Goal: Task Accomplishment & Management: Complete application form

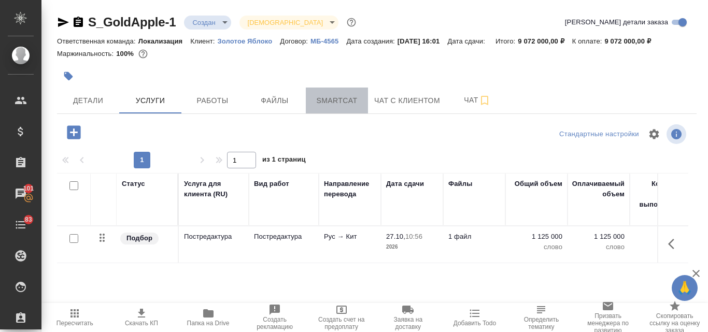
click at [331, 101] on span "Smartcat" at bounding box center [337, 100] width 50 height 13
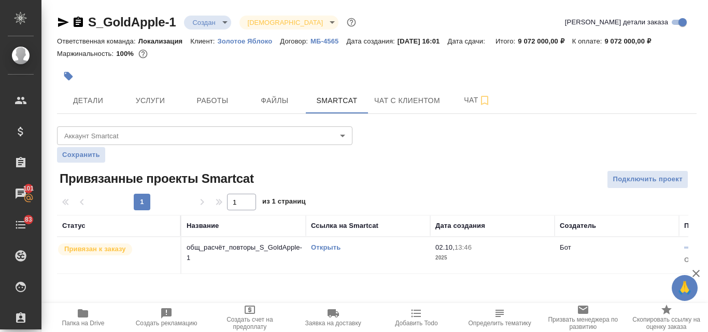
click at [329, 245] on link "Открыть" at bounding box center [326, 247] width 30 height 8
click at [155, 100] on span "Услуги" at bounding box center [150, 100] width 50 height 13
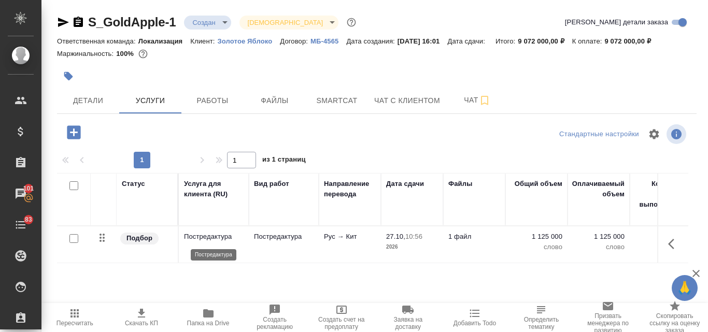
click at [208, 235] on p "Постредактура" at bounding box center [214, 237] width 60 height 10
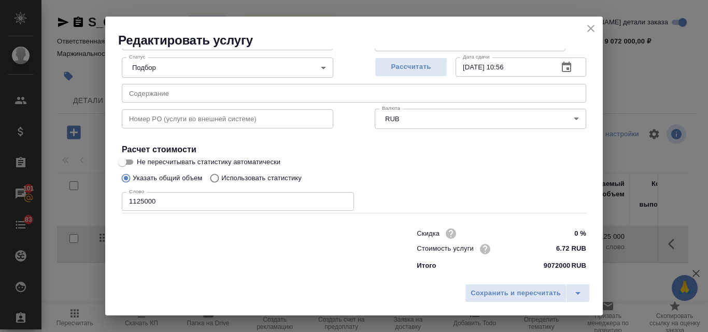
scroll to position [106, 0]
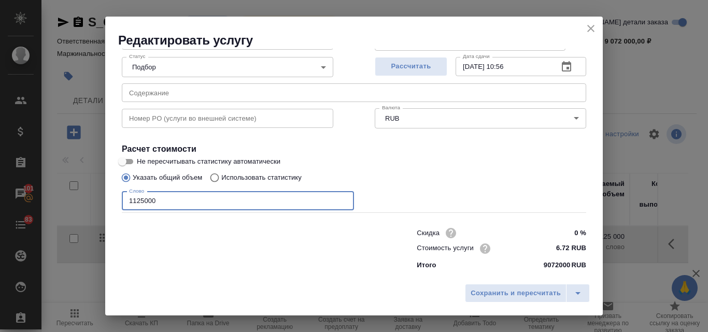
click at [165, 199] on input "1125000" at bounding box center [238, 201] width 232 height 19
type input "1"
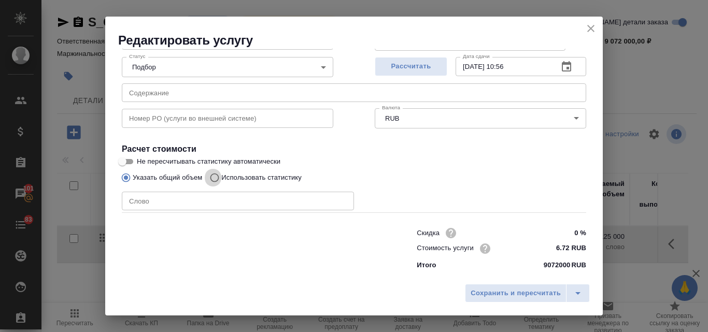
click at [215, 179] on input "Использовать статистику" at bounding box center [213, 178] width 17 height 20
radio input "true"
radio input "false"
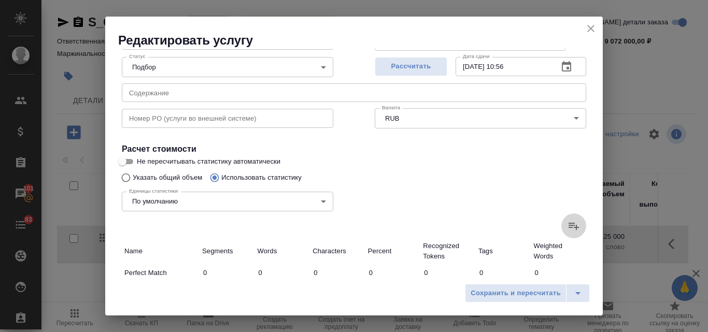
click at [567, 231] on icon at bounding box center [573, 226] width 12 height 12
click at [0, 0] on input "file" at bounding box center [0, 0] width 0 height 0
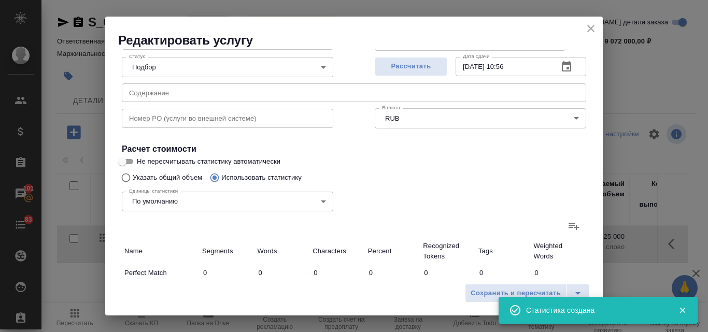
type input "27626"
type input "200245"
type input "1294949"
type input "423277"
type input "1051057"
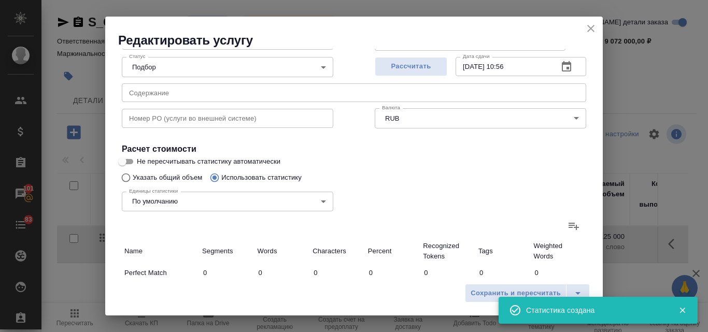
type input "6874657"
type input "76"
type input "464"
type input "877"
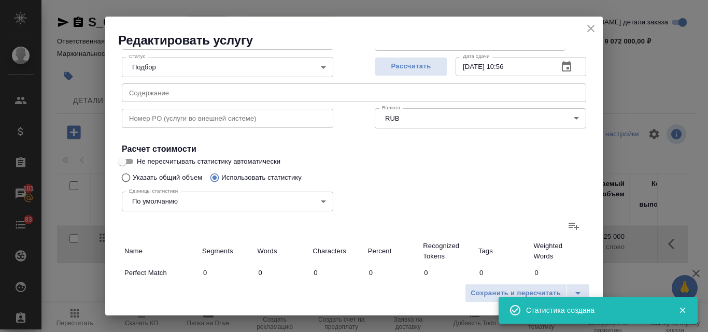
type input "882"
type input "4405"
type input "31"
type input "38"
type input "254"
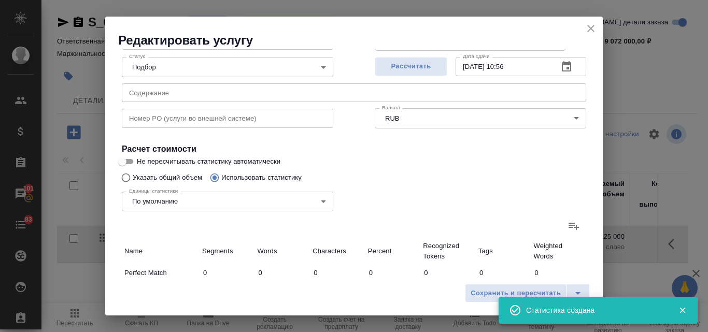
type input "25184"
type input "147398"
type input "995000"
type input "26168"
type input "148394"
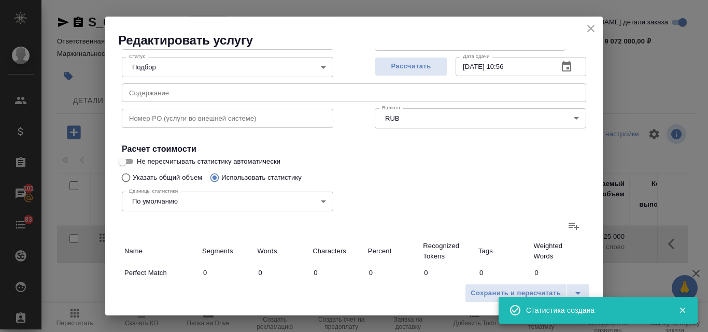
type input "1000123"
type input "477071"
type input "1399696"
type input "9169729"
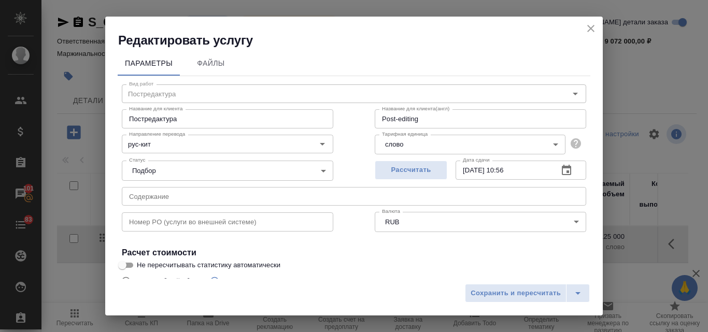
scroll to position [0, 0]
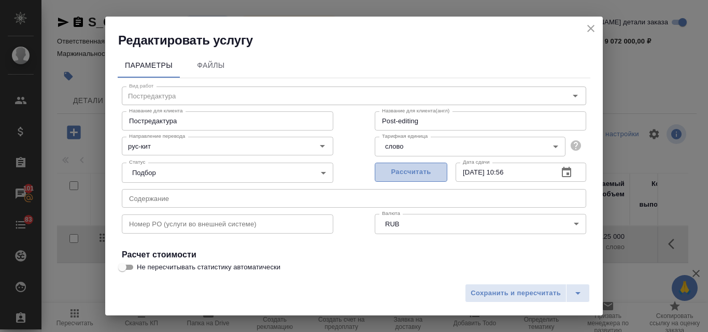
click at [411, 172] on span "Рассчитать" at bounding box center [410, 172] width 61 height 12
type input "[DATE] 15:00"
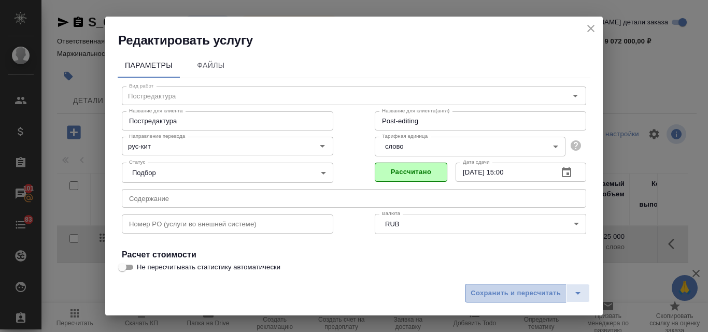
click at [507, 293] on span "Сохранить и пересчитать" at bounding box center [515, 293] width 90 height 12
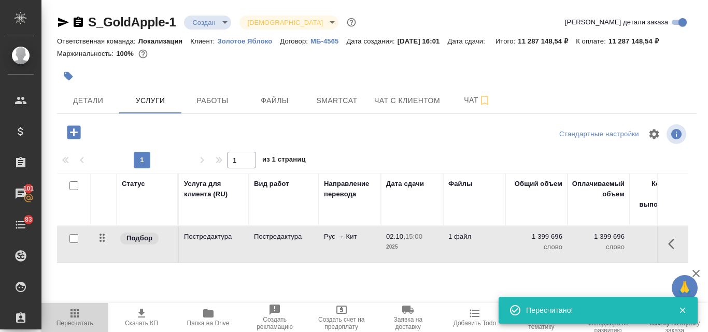
click at [74, 319] on icon "button" at bounding box center [74, 313] width 12 height 12
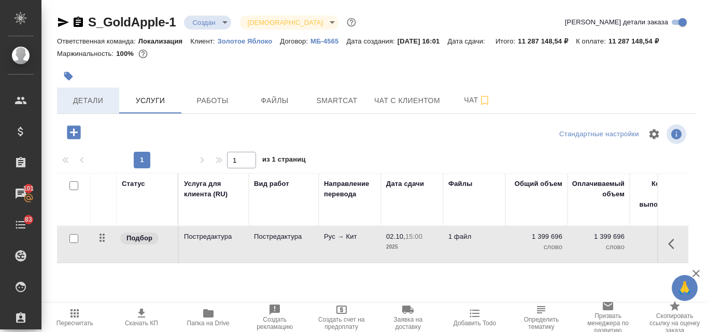
click at [83, 98] on span "Детали" at bounding box center [88, 100] width 50 height 13
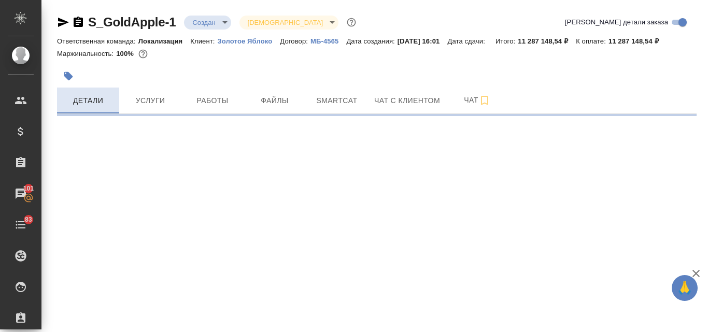
select select "RU"
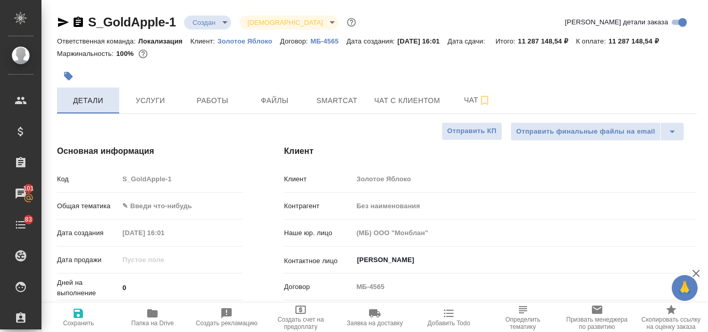
type textarea "x"
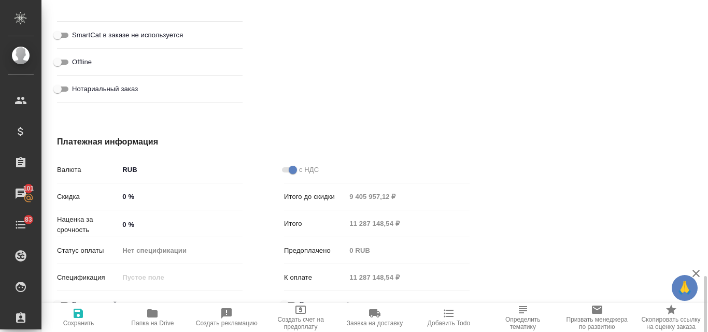
scroll to position [1215, 0]
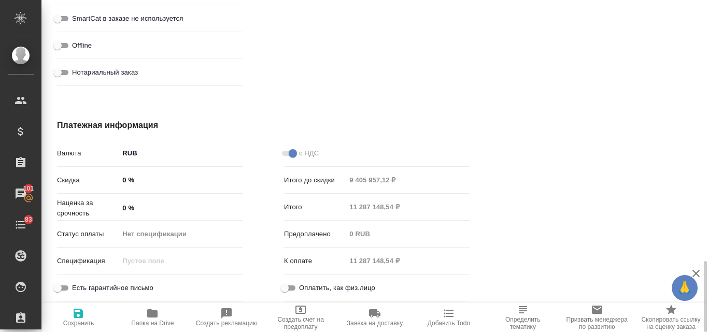
click at [125, 180] on input "0 %" at bounding box center [181, 179] width 124 height 15
type textarea "x"
type input "1 %"
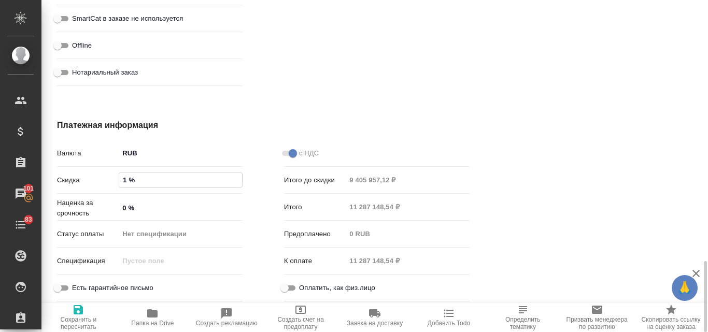
type textarea "x"
type input "15 %"
type textarea "x"
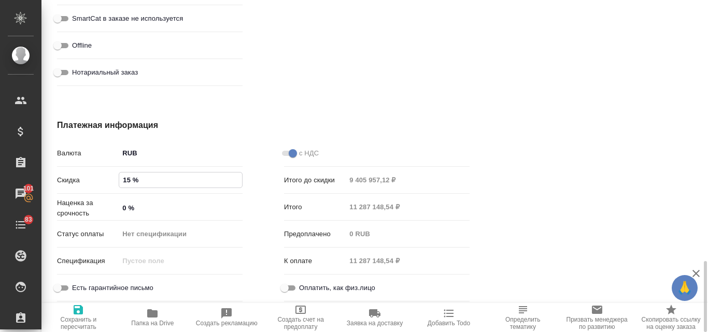
type textarea "x"
type input "15 %"
click at [77, 315] on icon "button" at bounding box center [78, 310] width 12 height 12
type textarea "x"
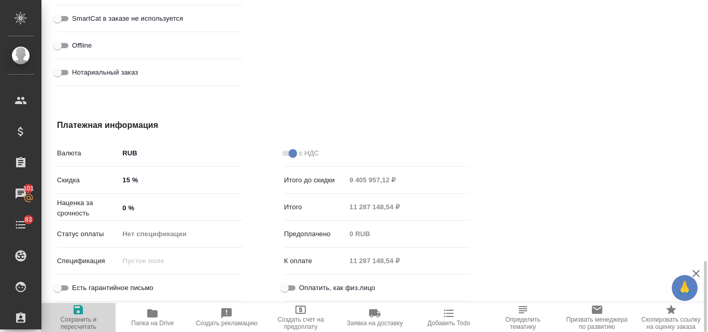
type textarea "x"
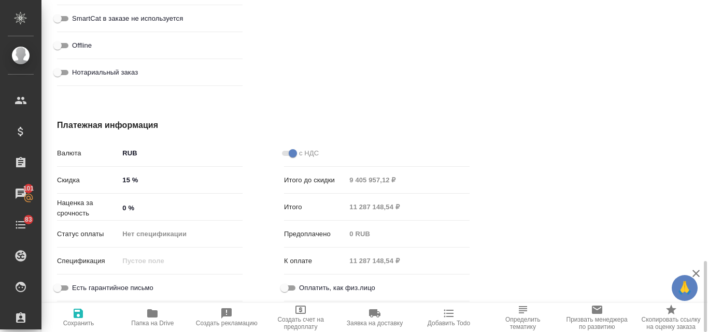
type textarea "x"
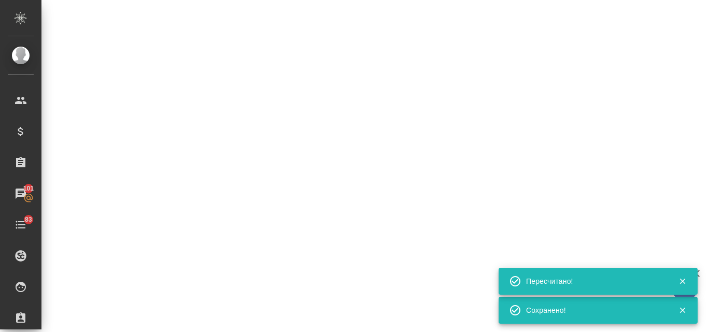
type input "urgent"
select select "RU"
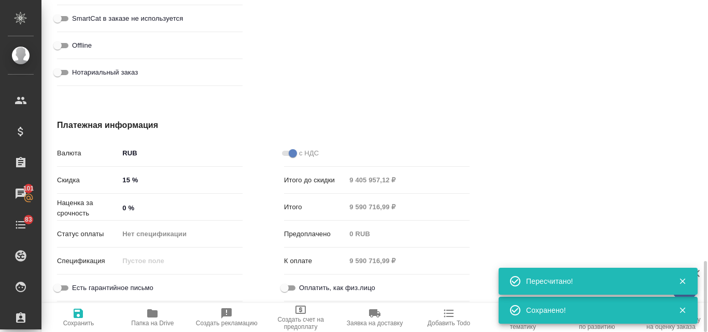
type textarea "x"
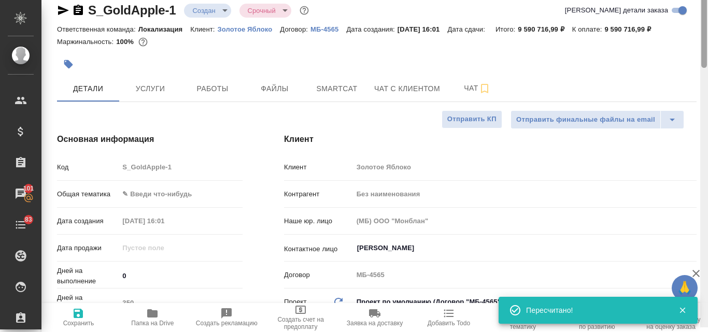
scroll to position [0, 0]
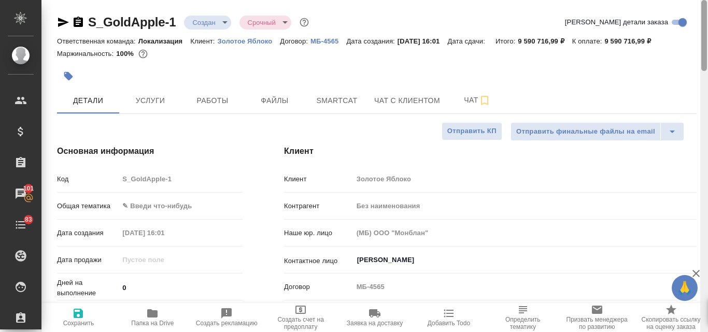
drag, startPoint x: 705, startPoint y: 281, endPoint x: 705, endPoint y: 15, distance: 266.3
click at [705, 15] on div at bounding box center [704, 35] width 6 height 71
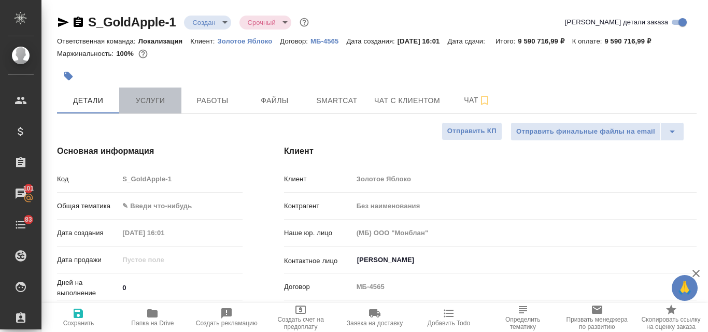
click at [145, 100] on span "Услуги" at bounding box center [150, 100] width 50 height 13
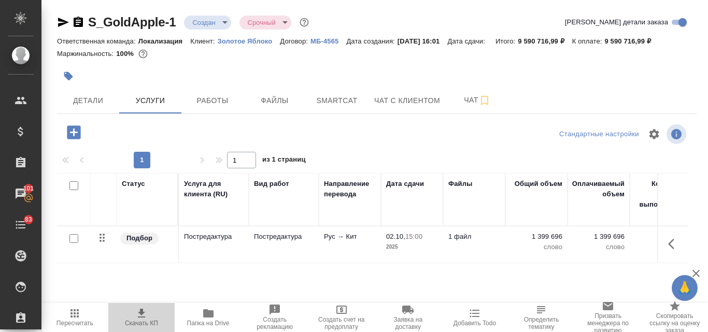
click at [139, 315] on icon "button" at bounding box center [141, 313] width 12 height 12
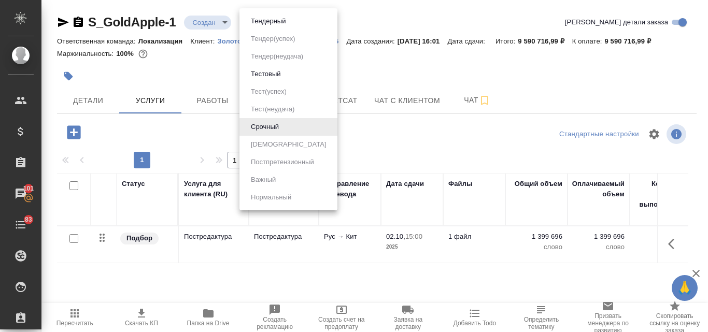
click at [286, 23] on body "🙏 .cls-1 fill:#fff; AWATERA Valyaeva [PERSON_NAME] Спецификации Заказы 101 Чаты…" at bounding box center [354, 166] width 708 height 332
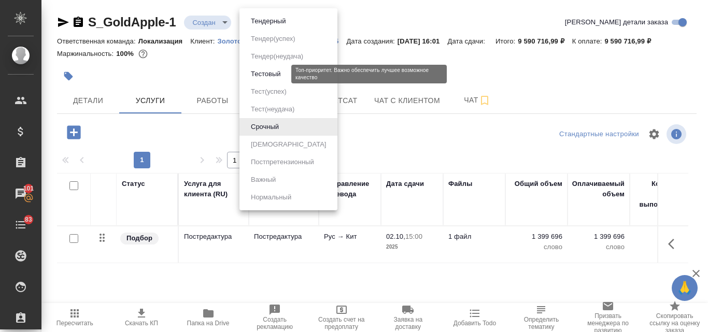
click at [280, 79] on button "Тестовый" at bounding box center [266, 73] width 36 height 11
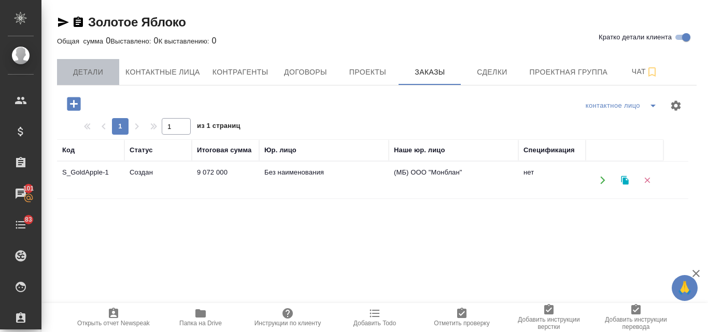
click at [94, 73] on span "Детали" at bounding box center [88, 72] width 50 height 13
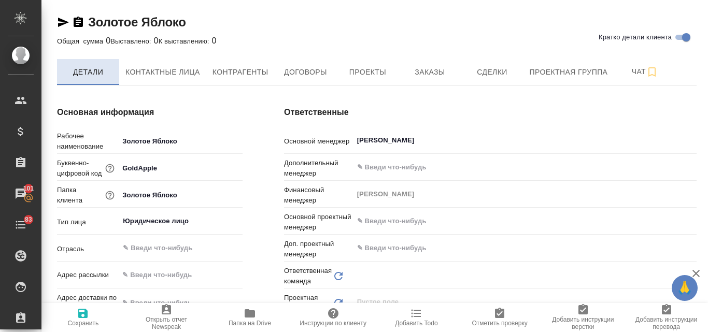
type input "Локализация"
type textarea "x"
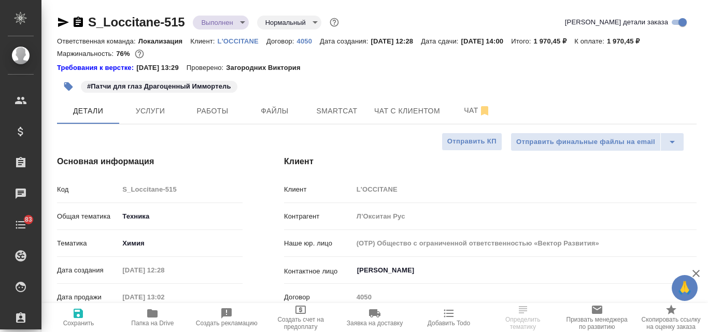
select select "RU"
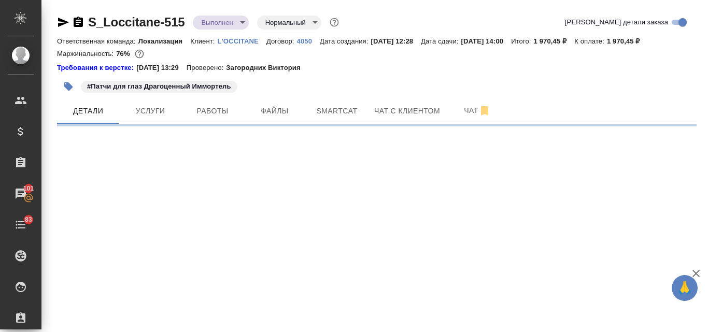
select select "RU"
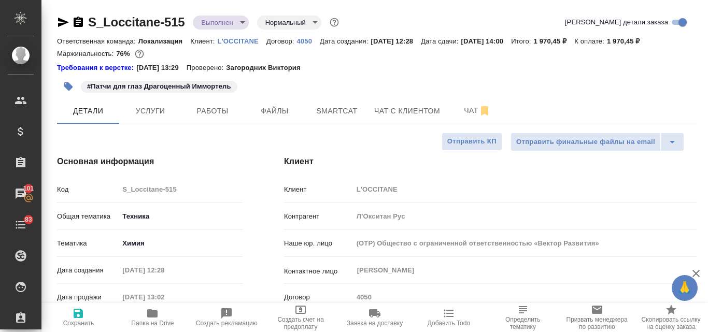
type textarea "x"
